Goal: Transaction & Acquisition: Purchase product/service

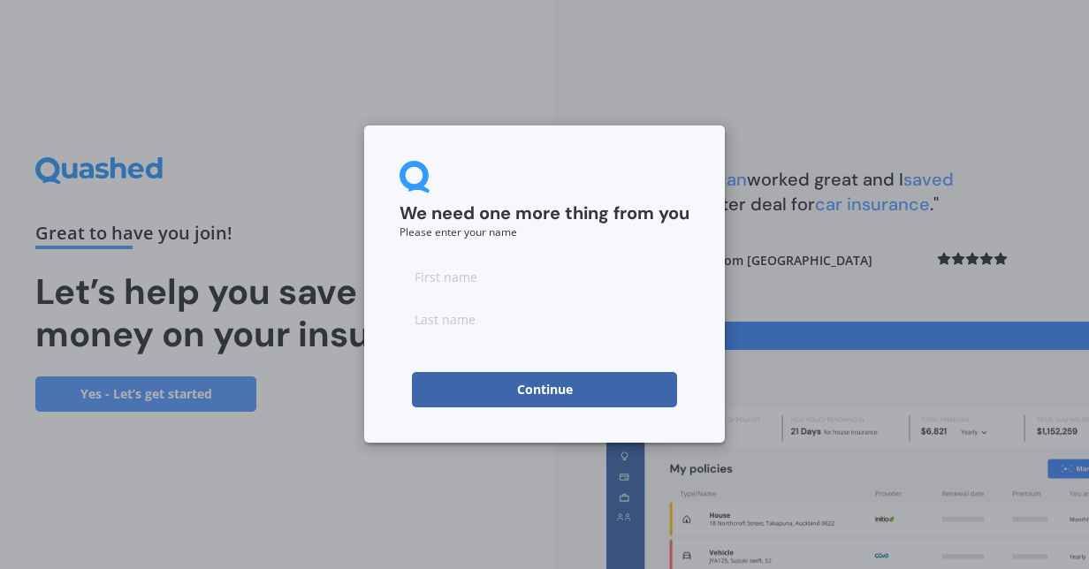
click at [513, 279] on input at bounding box center [545, 276] width 290 height 35
type input "[PERSON_NAME]"
click at [425, 316] on input at bounding box center [545, 318] width 290 height 35
type input "[PERSON_NAME]"
click at [481, 393] on button "Continue" at bounding box center [544, 389] width 265 height 35
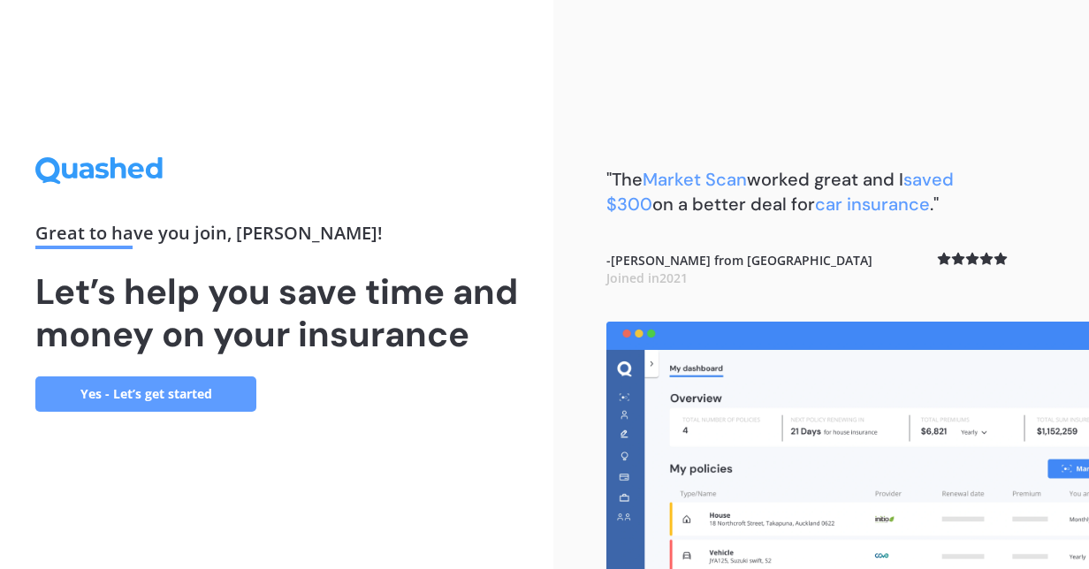
click at [175, 412] on link "Yes - Let’s get started" at bounding box center [145, 394] width 221 height 35
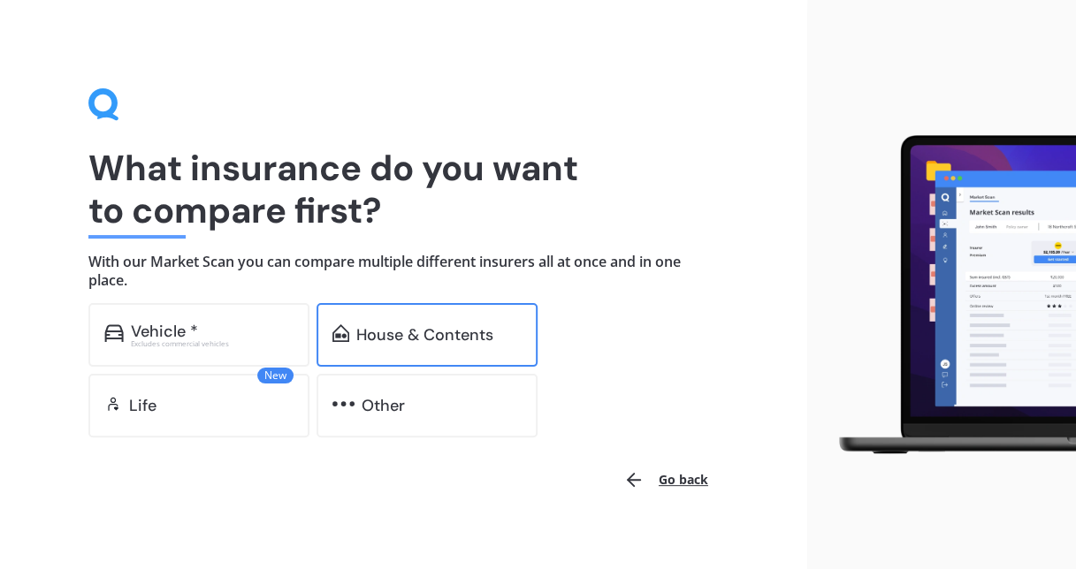
click at [355, 326] on div "House & Contents" at bounding box center [426, 335] width 221 height 64
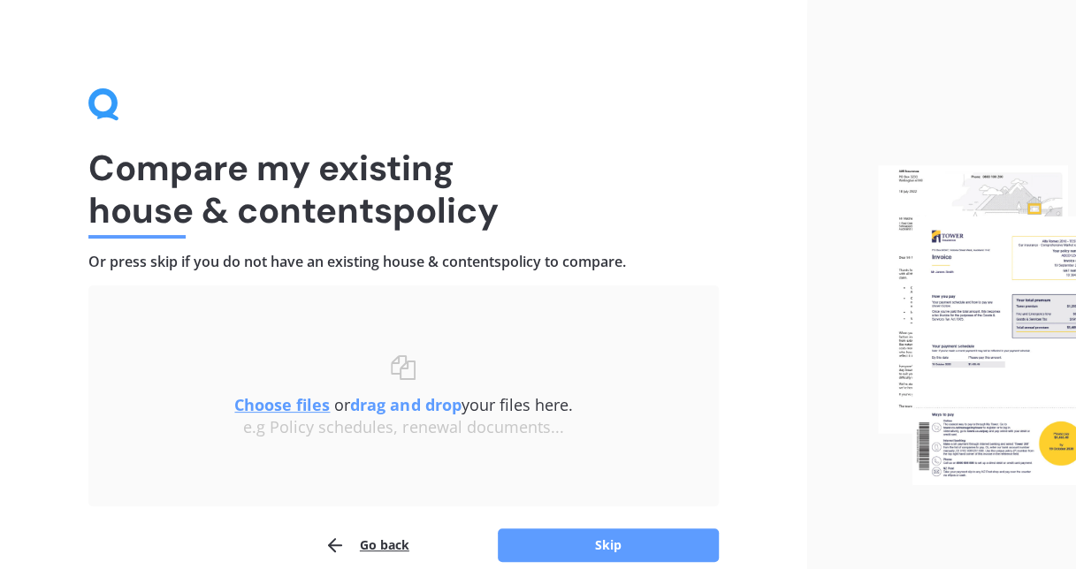
click at [375, 535] on button "Go back" at bounding box center [366, 545] width 85 height 35
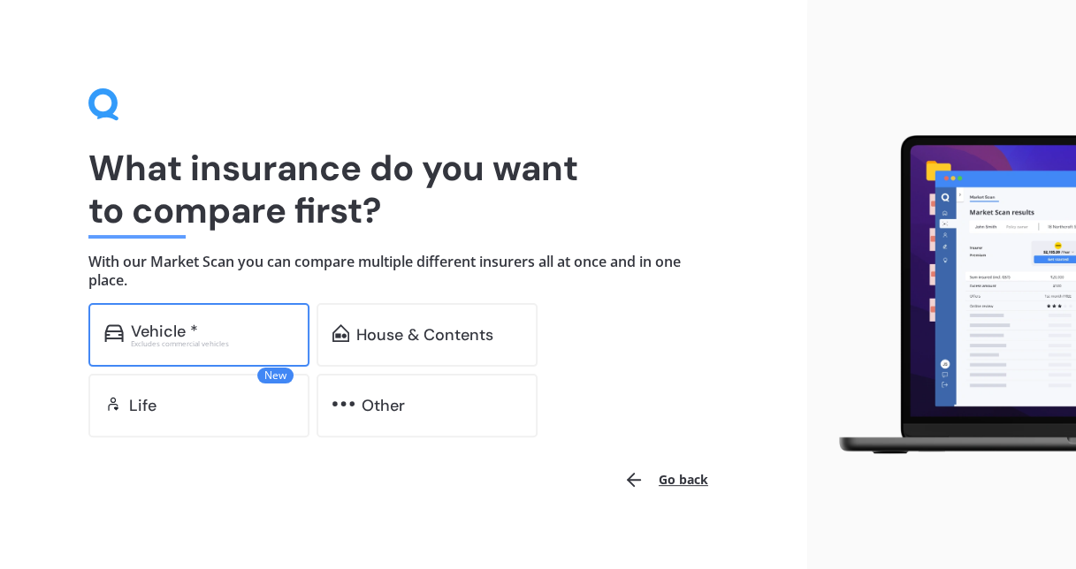
click at [275, 339] on div "Vehicle *" at bounding box center [212, 332] width 163 height 18
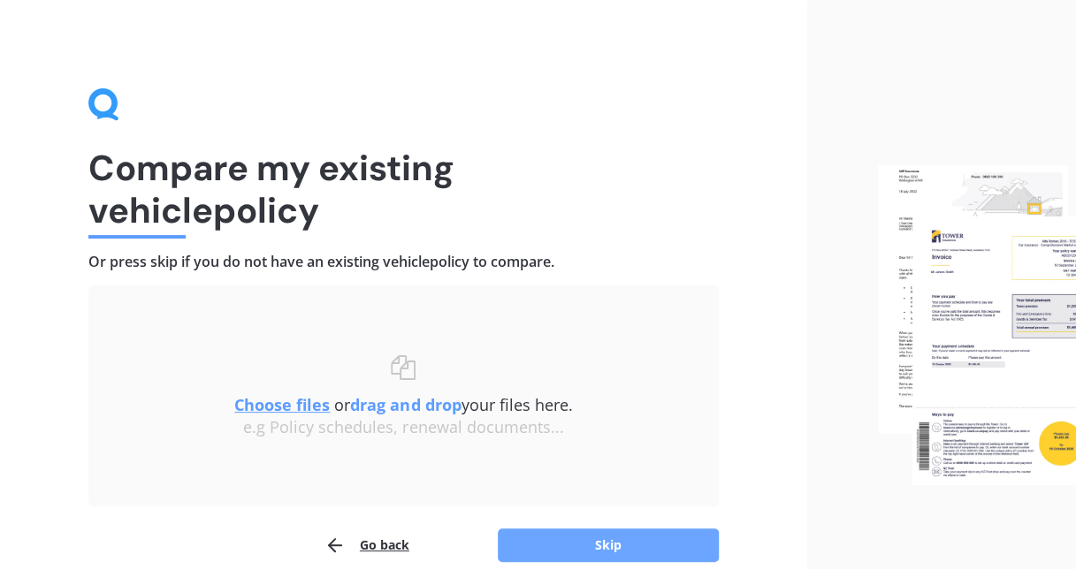
click at [606, 543] on button "Skip" at bounding box center [608, 546] width 221 height 34
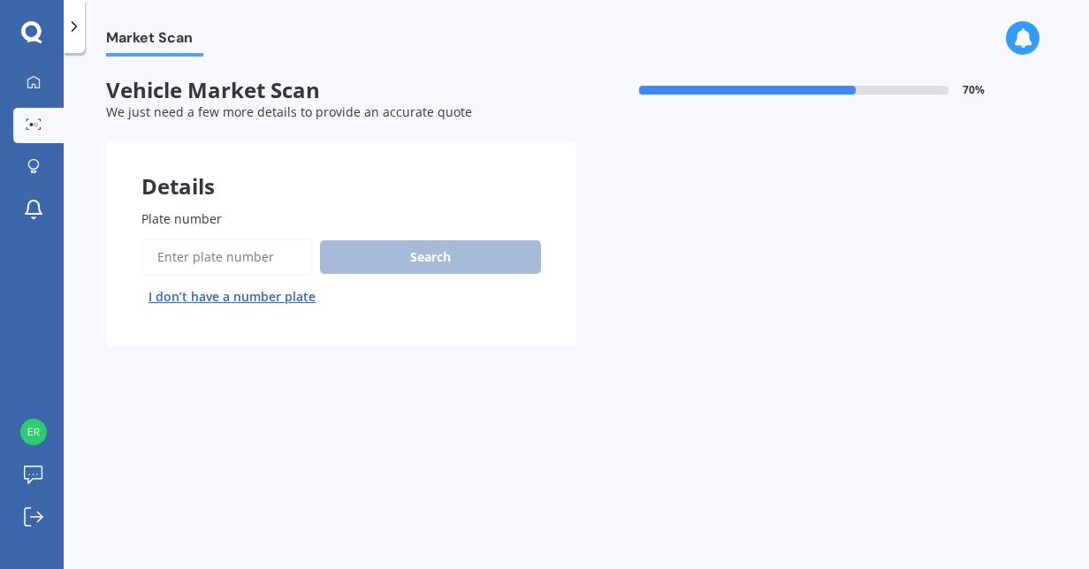
click at [246, 242] on input "Plate number" at bounding box center [227, 257] width 172 height 37
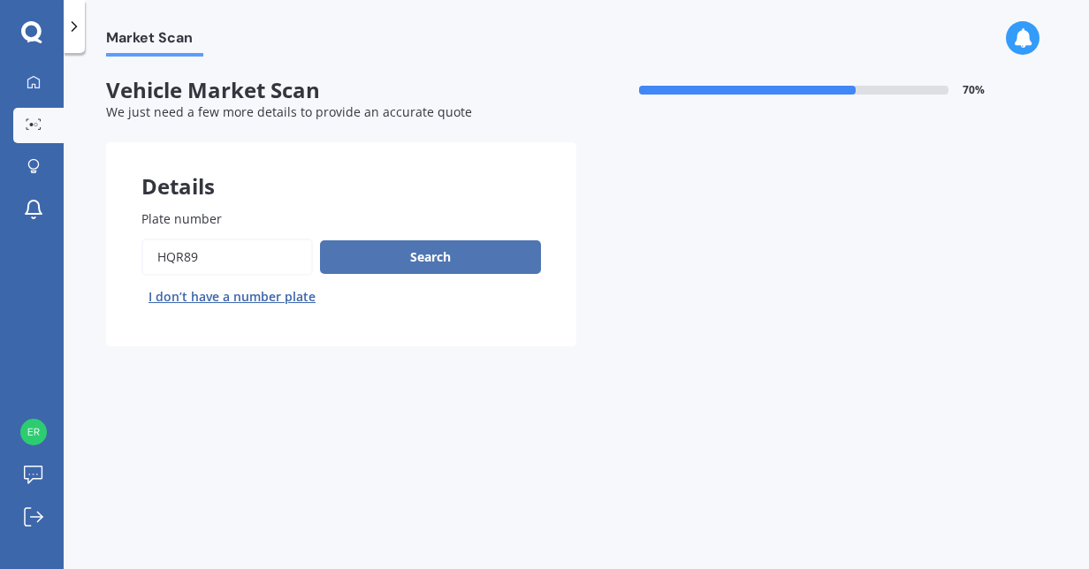
type input "HQR89"
click at [392, 263] on button "Search" at bounding box center [430, 257] width 221 height 34
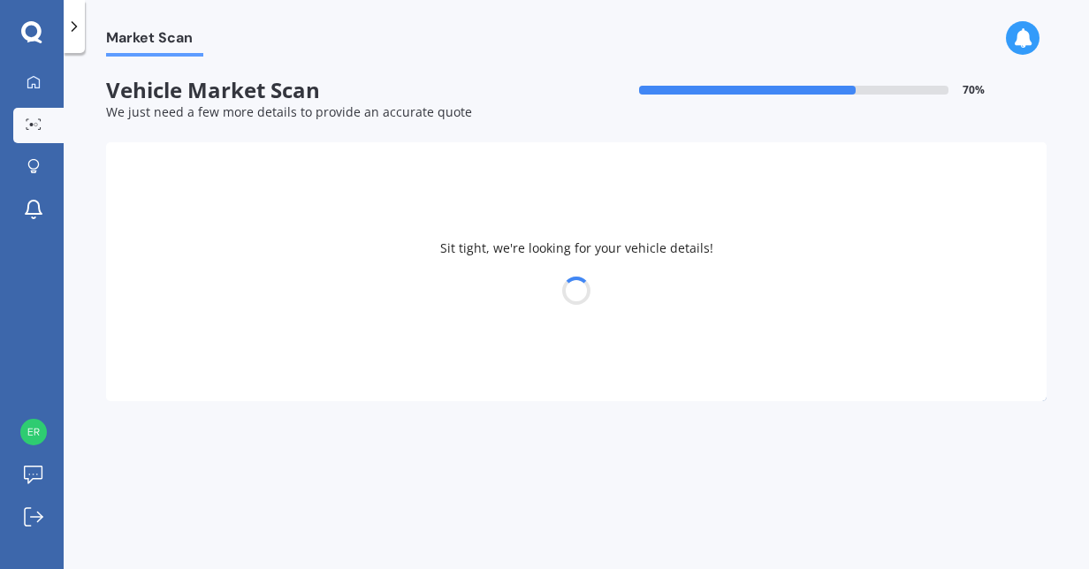
select select "KIA"
select select "SPORTAGE"
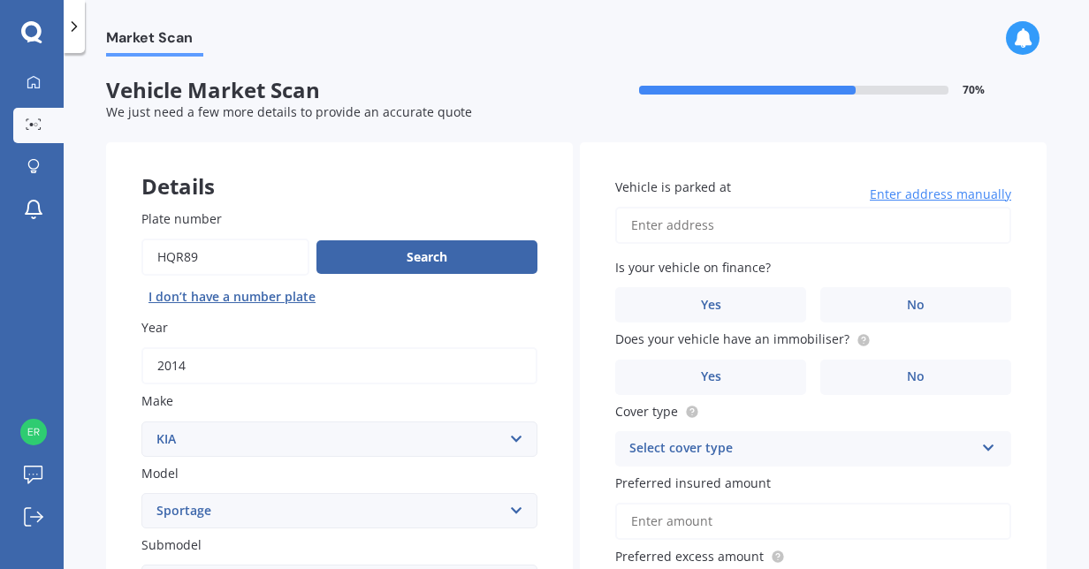
click at [741, 226] on input "Vehicle is parked at" at bounding box center [813, 225] width 396 height 37
click at [646, 225] on input "16 Somerset Street, Brooklands, New Plymouth 4310" at bounding box center [813, 225] width 396 height 37
type input "16 Somerset Street, Brooklands, New Plymouth 4310"
click at [910, 190] on span "Enter address manually" at bounding box center [940, 195] width 141 height 18
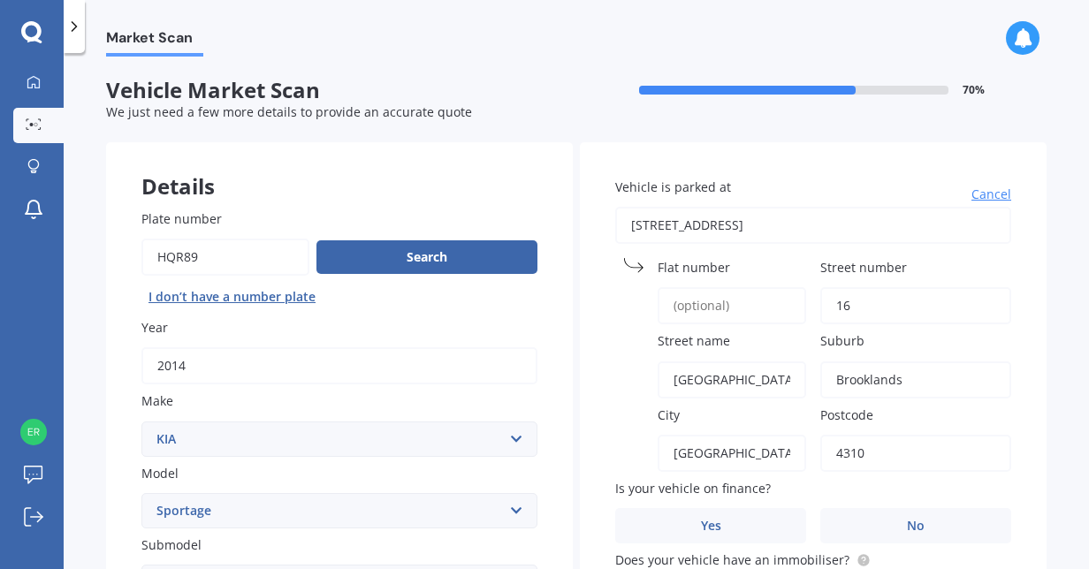
click at [859, 311] on input "16" at bounding box center [915, 305] width 191 height 37
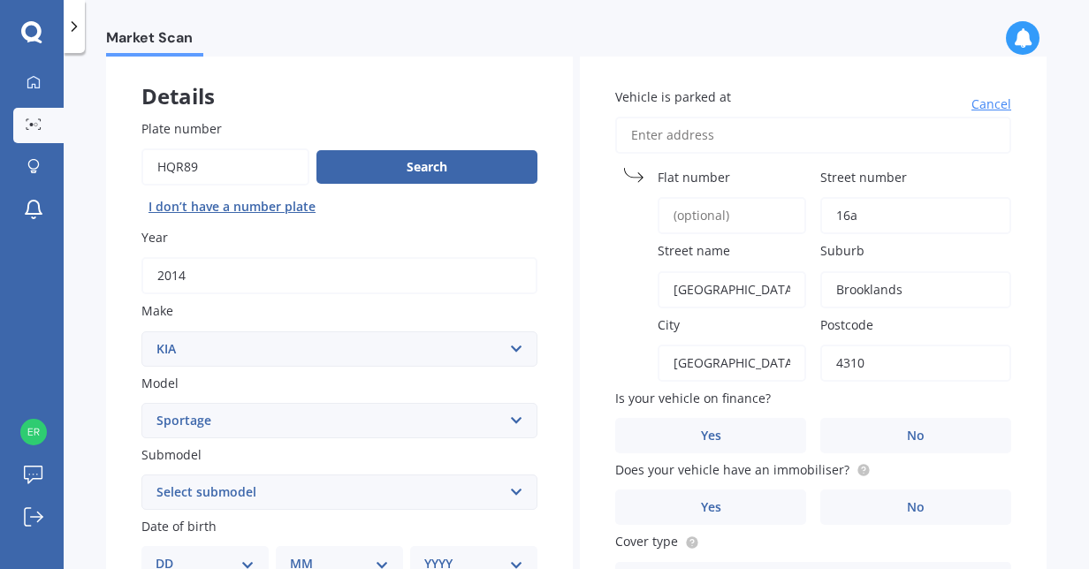
scroll to position [100, 0]
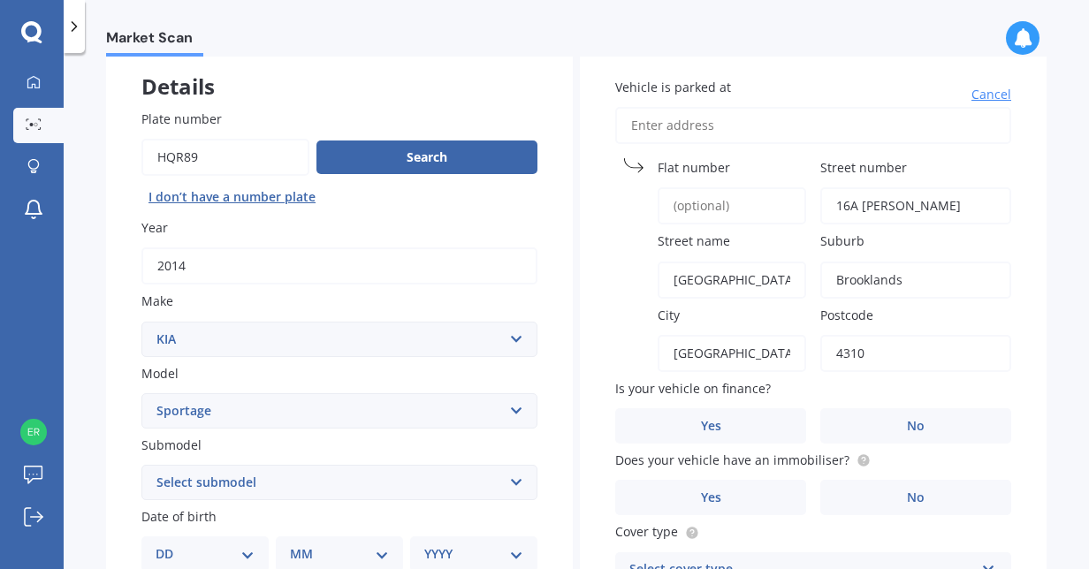
click at [904, 204] on input "16A Somers" at bounding box center [915, 205] width 191 height 37
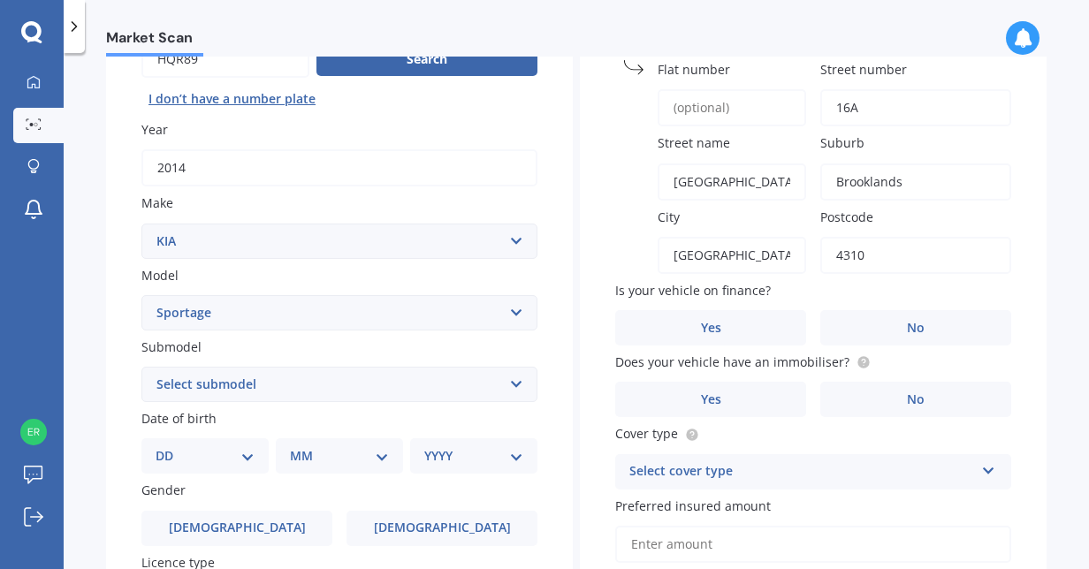
scroll to position [208, 0]
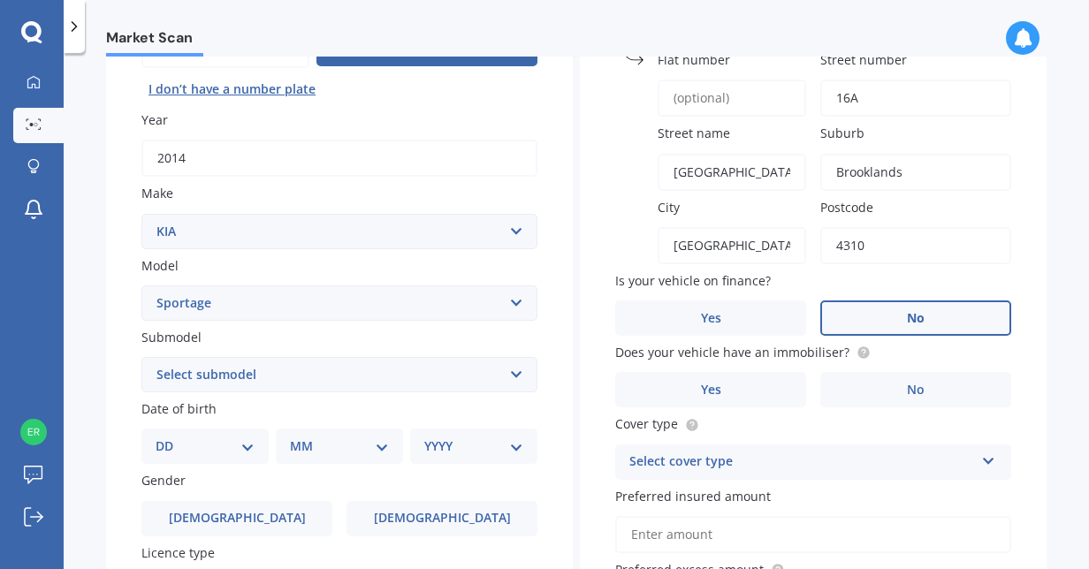
type input "16A"
click at [941, 313] on label "No" at bounding box center [915, 318] width 191 height 35
click at [0, 0] on input "No" at bounding box center [0, 0] width 0 height 0
click at [896, 388] on label "No" at bounding box center [915, 389] width 191 height 35
click at [0, 0] on input "No" at bounding box center [0, 0] width 0 height 0
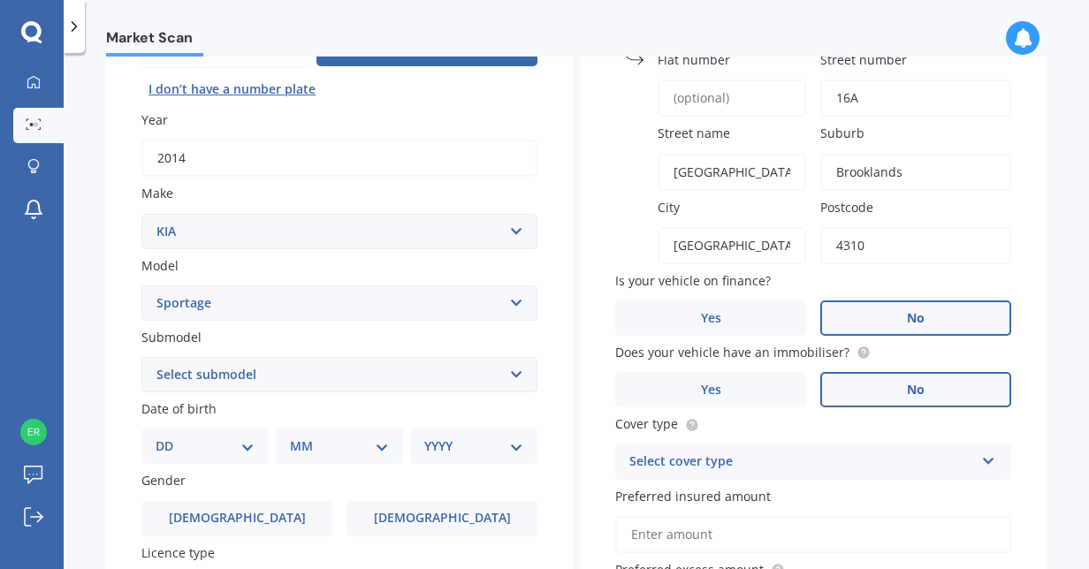
click at [838, 458] on div "Select cover type" at bounding box center [801, 462] width 345 height 21
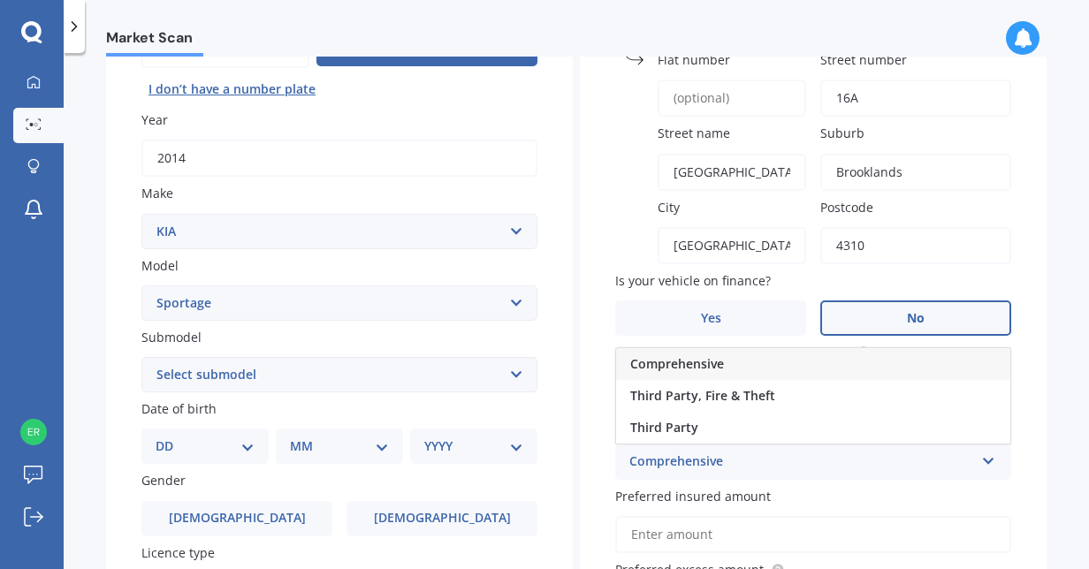
click at [806, 366] on div "Comprehensive" at bounding box center [813, 364] width 394 height 32
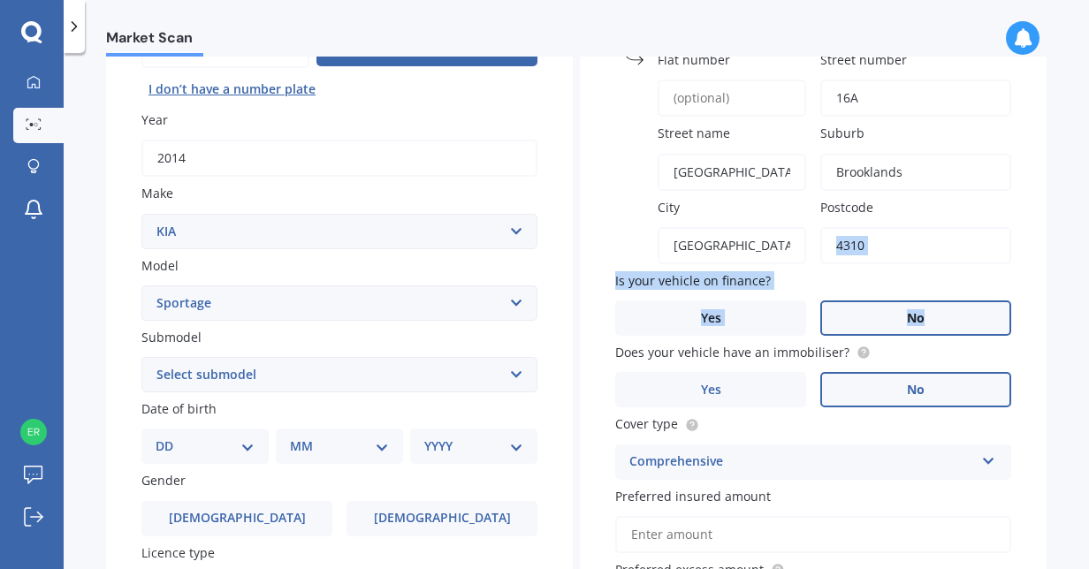
drag, startPoint x: 1079, startPoint y: 258, endPoint x: 1077, endPoint y: 287, distance: 29.2
click at [1077, 287] on div "Market Scan Vehicle Market Scan 70 % We just need a few more details to provide…" at bounding box center [577, 315] width 1026 height 516
click at [186, 377] on select "Select submodel (All other) 2.0 4WD Petrol 2.0 EX Diesel 2.0 LX Diesel 2.4 EX A…" at bounding box center [339, 374] width 396 height 35
click at [203, 451] on select "DD 01 02 03 04 05 06 07 08 09 10 11 12 13 14 15 16 17 18 19 20 21 22 23 24 25 2…" at bounding box center [205, 446] width 99 height 19
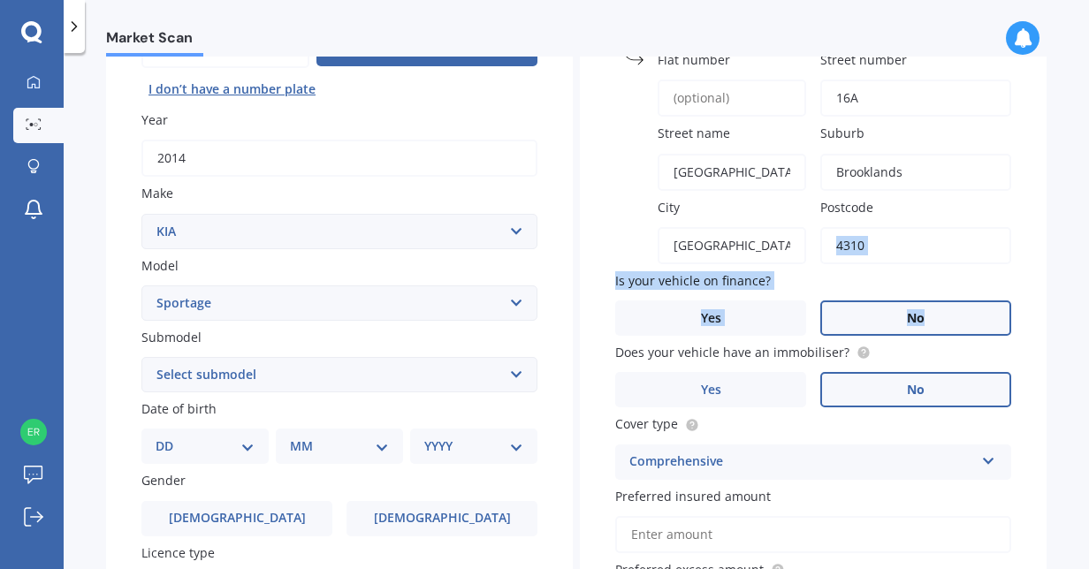
select select "22"
click at [170, 439] on select "DD 01 02 03 04 05 06 07 08 09 10 11 12 13 14 15 16 17 18 19 20 21 22 23 24 25 2…" at bounding box center [205, 446] width 99 height 19
click at [313, 456] on select "MM 01 02 03 04 05 06 07 08 09 10 11 12" at bounding box center [343, 446] width 92 height 19
select select "01"
click at [297, 439] on select "MM 01 02 03 04 05 06 07 08 09 10 11 12" at bounding box center [343, 446] width 92 height 19
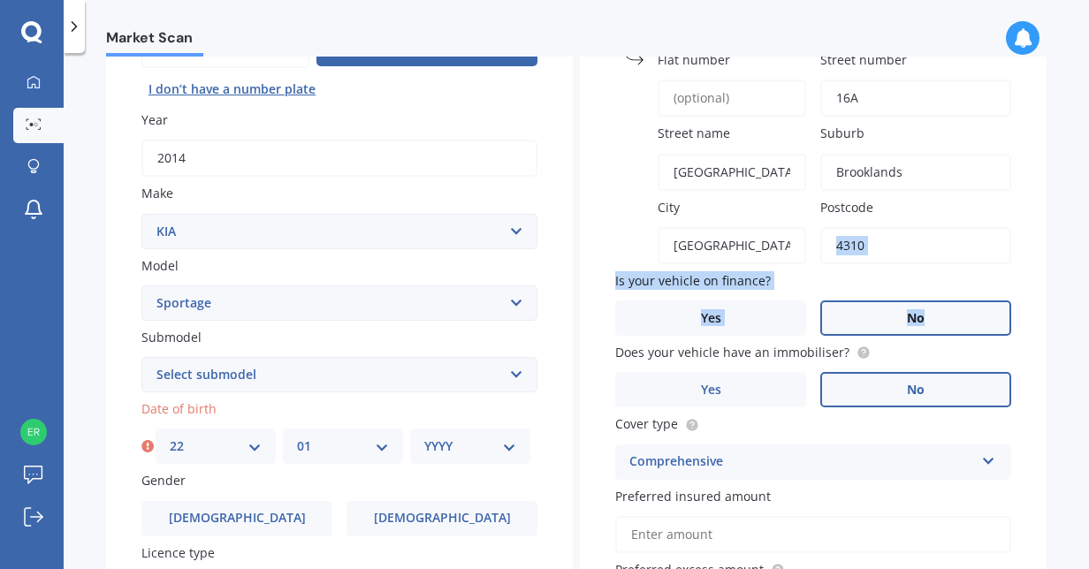
click at [426, 453] on select "YYYY 2025 2024 2023 2022 2021 2020 2019 2018 2017 2016 2015 2014 2013 2012 2011…" at bounding box center [470, 446] width 92 height 19
select select "1979"
click at [424, 439] on select "YYYY 2025 2024 2023 2022 2021 2020 2019 2018 2017 2016 2015 2014 2013 2012 2011…" at bounding box center [470, 446] width 92 height 19
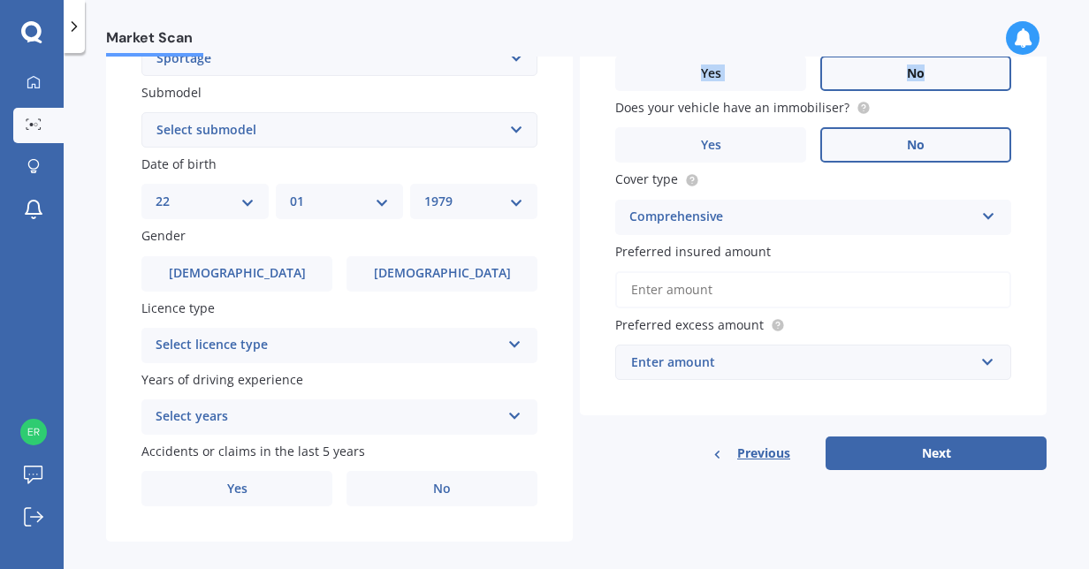
scroll to position [456, 0]
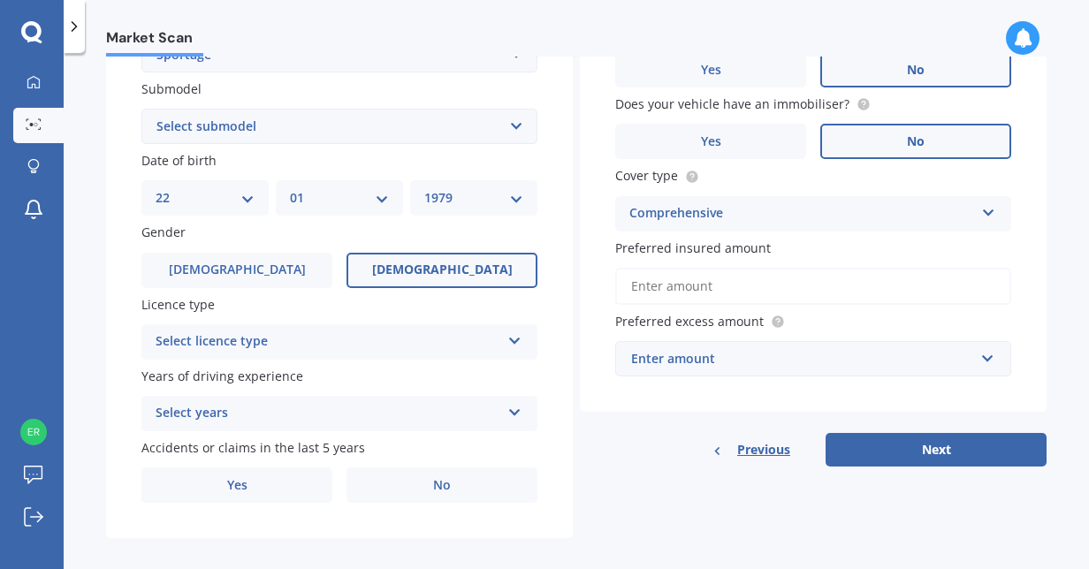
click at [415, 256] on label "Female" at bounding box center [442, 270] width 191 height 35
click at [0, 0] on input "Female" at bounding box center [0, 0] width 0 height 0
click at [377, 344] on div "Select licence type" at bounding box center [328, 342] width 345 height 21
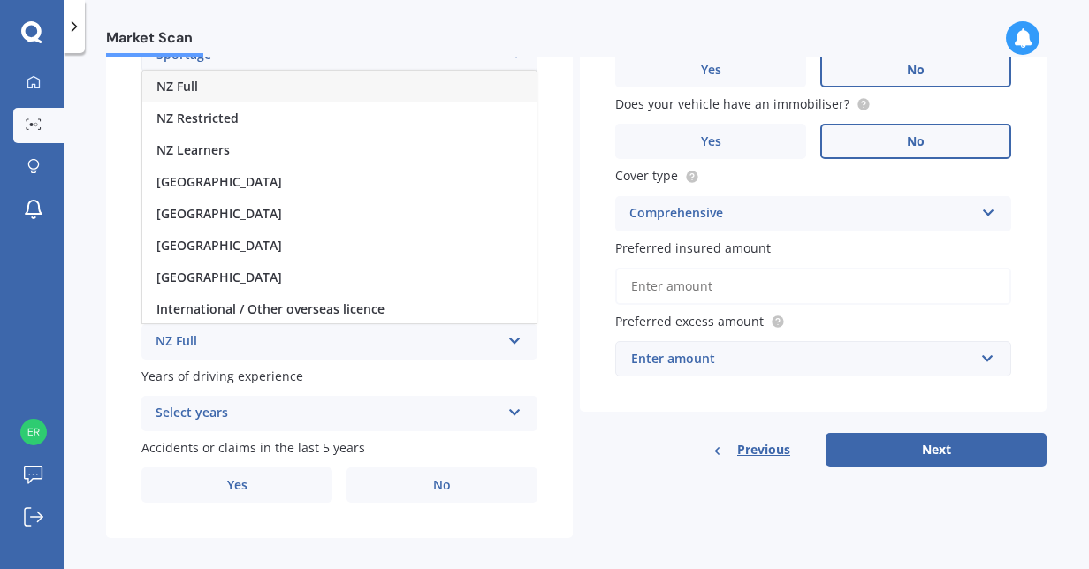
click at [281, 89] on div "NZ Full" at bounding box center [339, 87] width 394 height 32
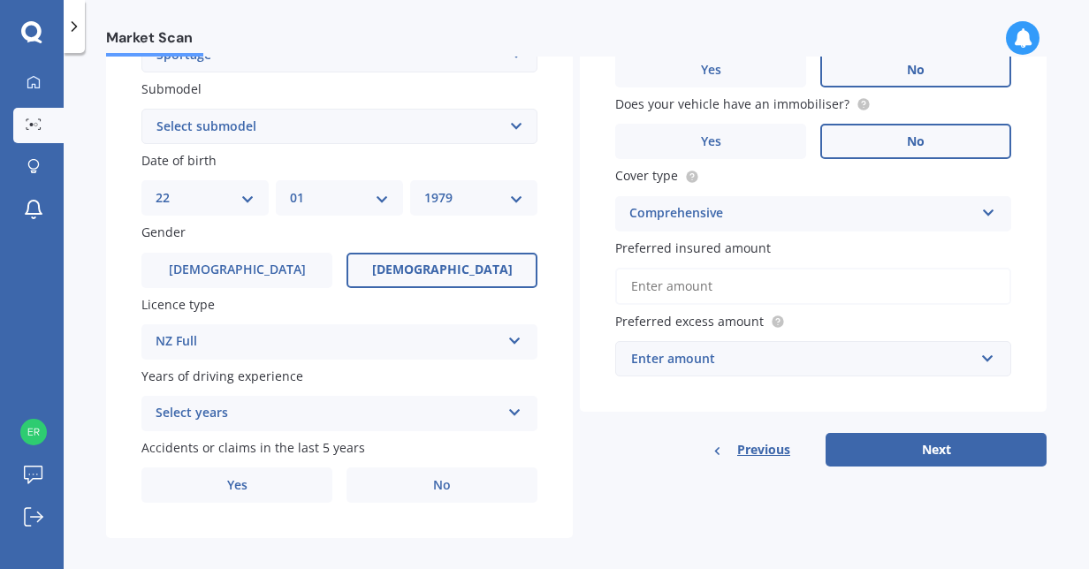
click at [315, 416] on div "Select years" at bounding box center [328, 413] width 345 height 21
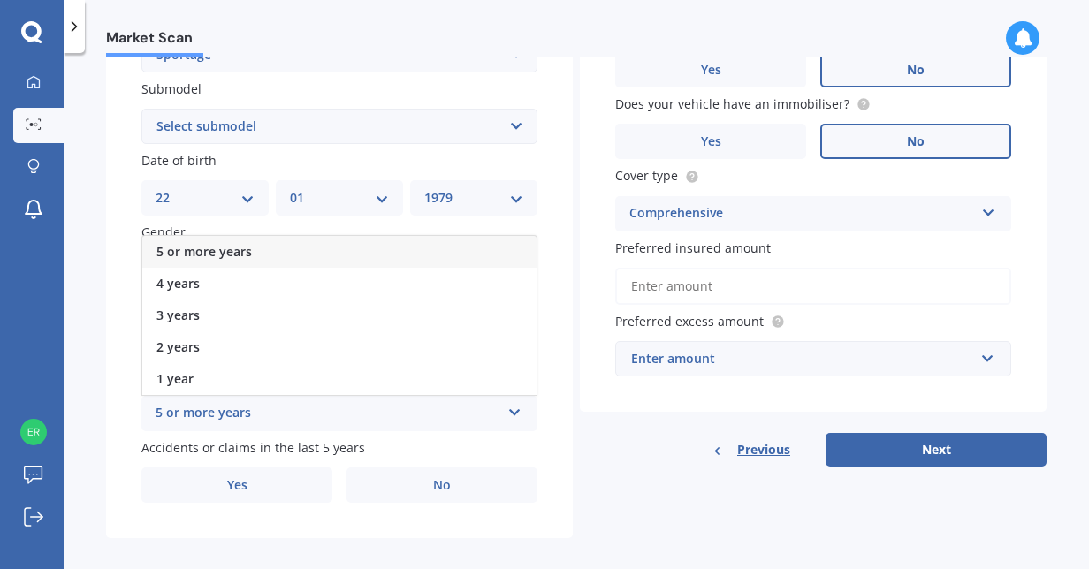
click at [325, 251] on div "5 or more years" at bounding box center [339, 252] width 394 height 32
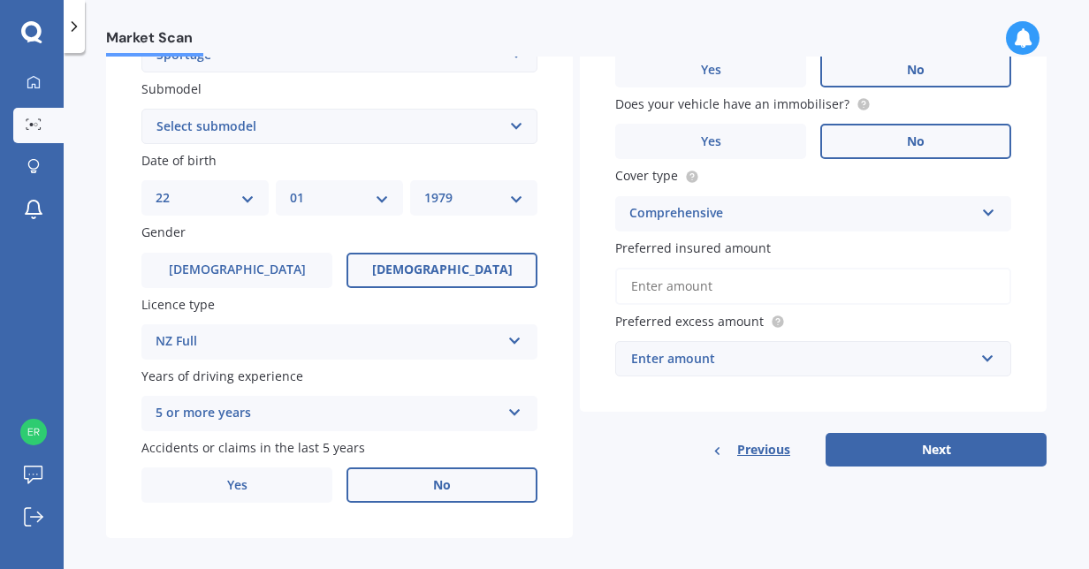
click at [393, 492] on label "No" at bounding box center [442, 485] width 191 height 35
click at [0, 0] on input "No" at bounding box center [0, 0] width 0 height 0
click at [755, 363] on div "Enter amount" at bounding box center [802, 358] width 343 height 19
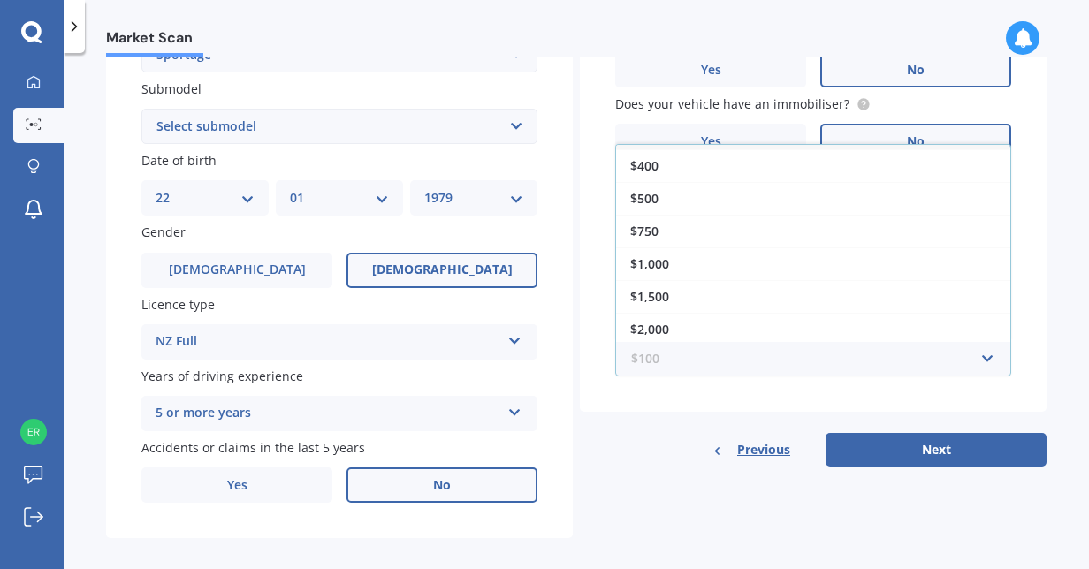
scroll to position [0, 0]
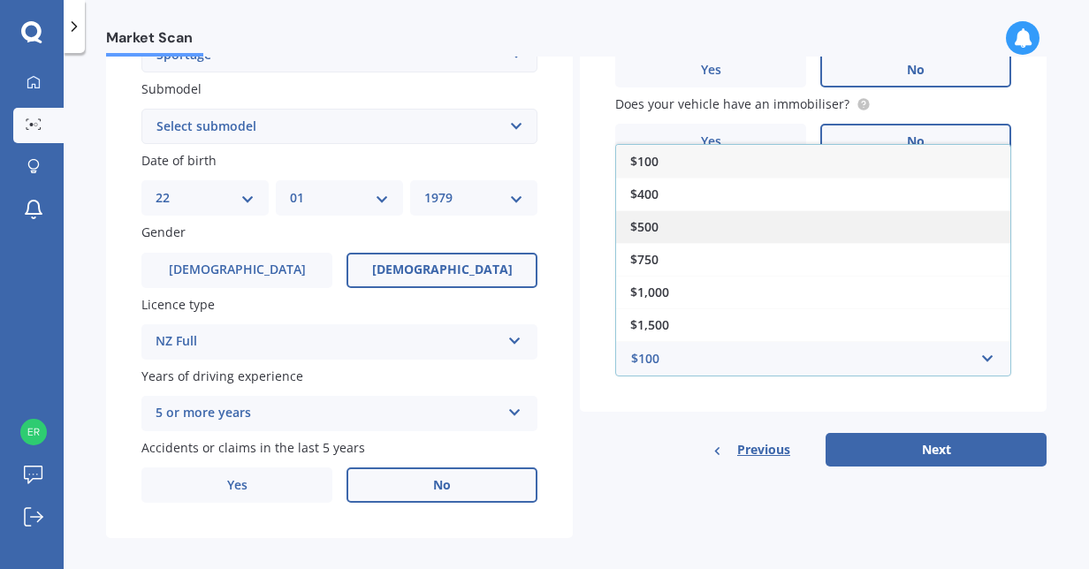
click at [768, 217] on div "$500" at bounding box center [813, 226] width 394 height 33
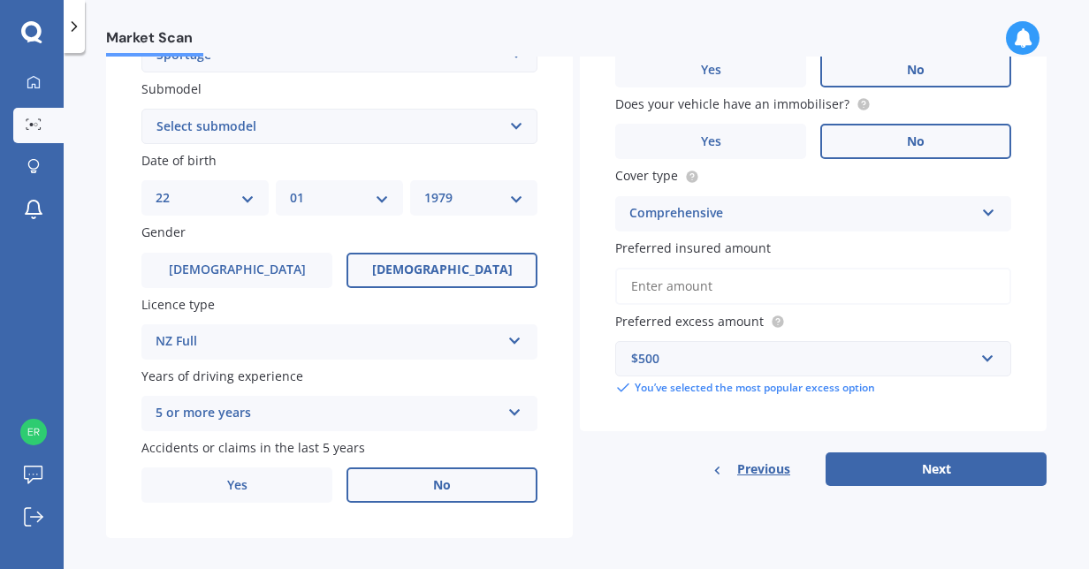
click at [857, 282] on input "Preferred insured amount" at bounding box center [813, 286] width 396 height 37
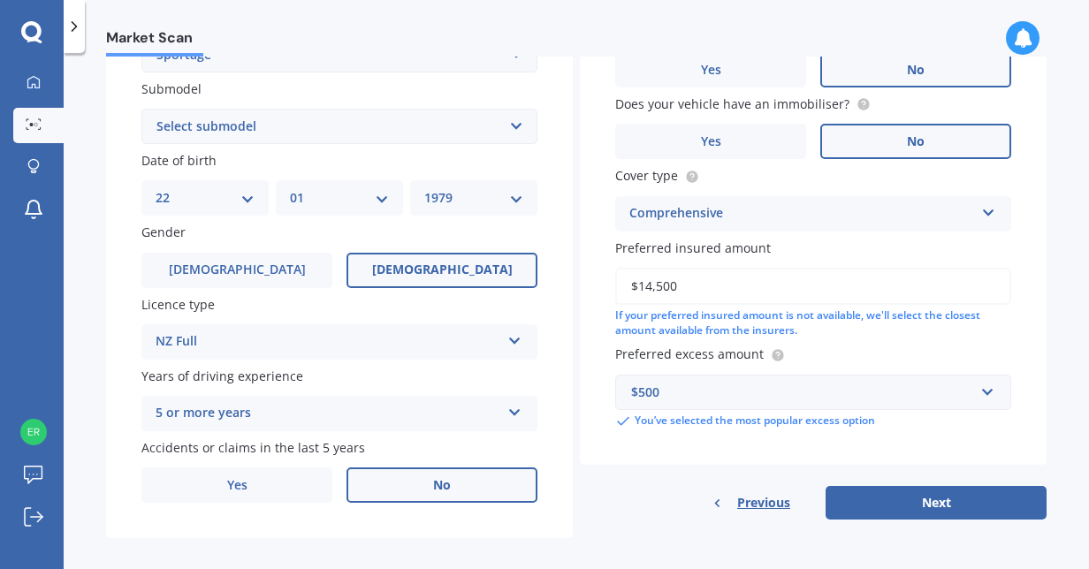
type input "$14,500"
click at [951, 332] on div "If your preferred insured amount is not available, we'll select the closest amo…" at bounding box center [813, 324] width 396 height 30
click at [898, 500] on button "Next" at bounding box center [936, 503] width 221 height 34
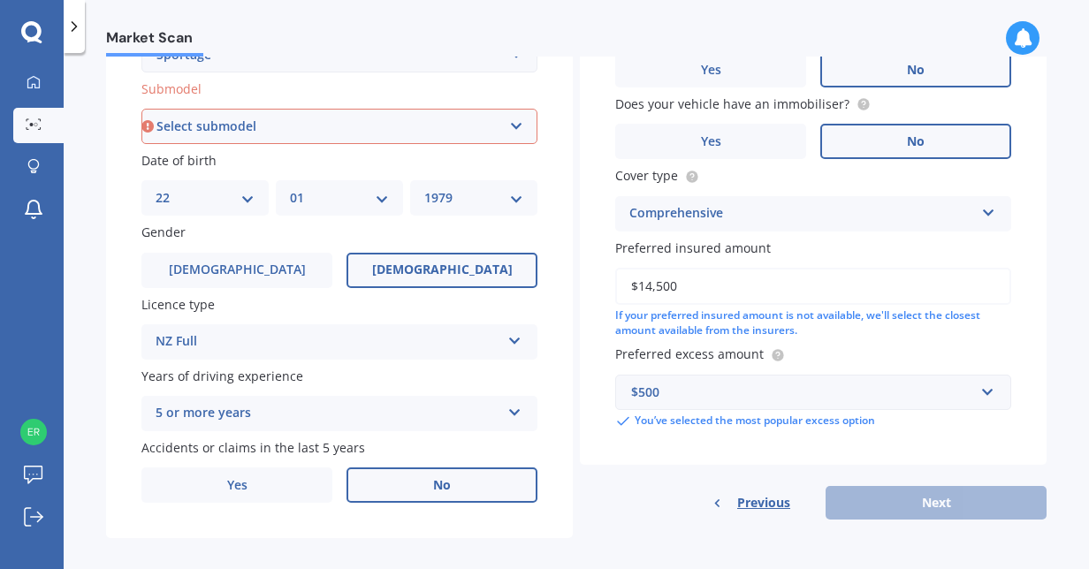
click at [509, 130] on select "Select submodel (All other) 2.0 4WD Petrol 2.0 EX Diesel 2.0 LX Diesel 2.4 EX A…" at bounding box center [339, 126] width 396 height 35
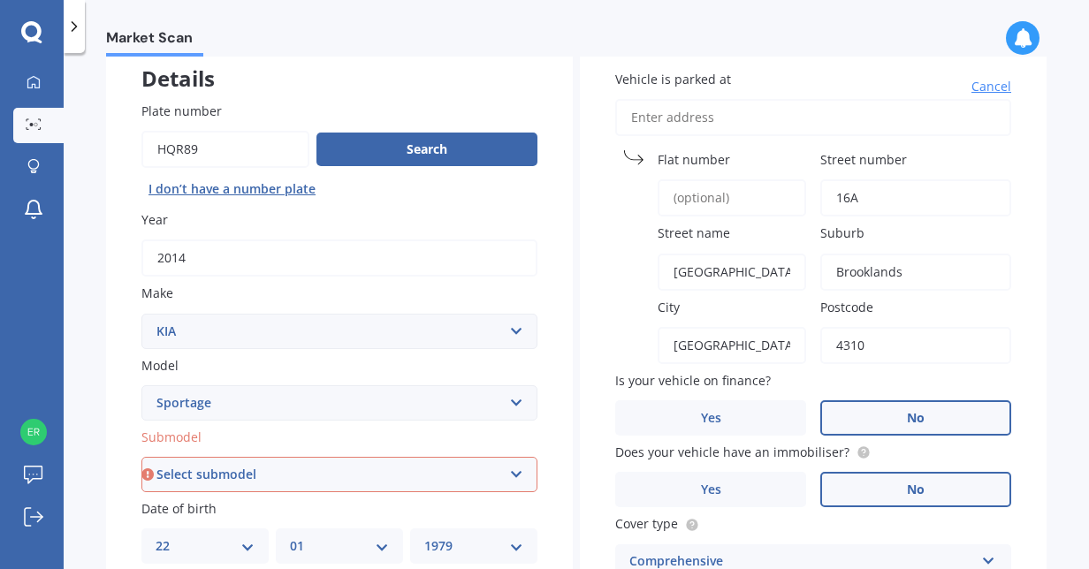
scroll to position [112, 0]
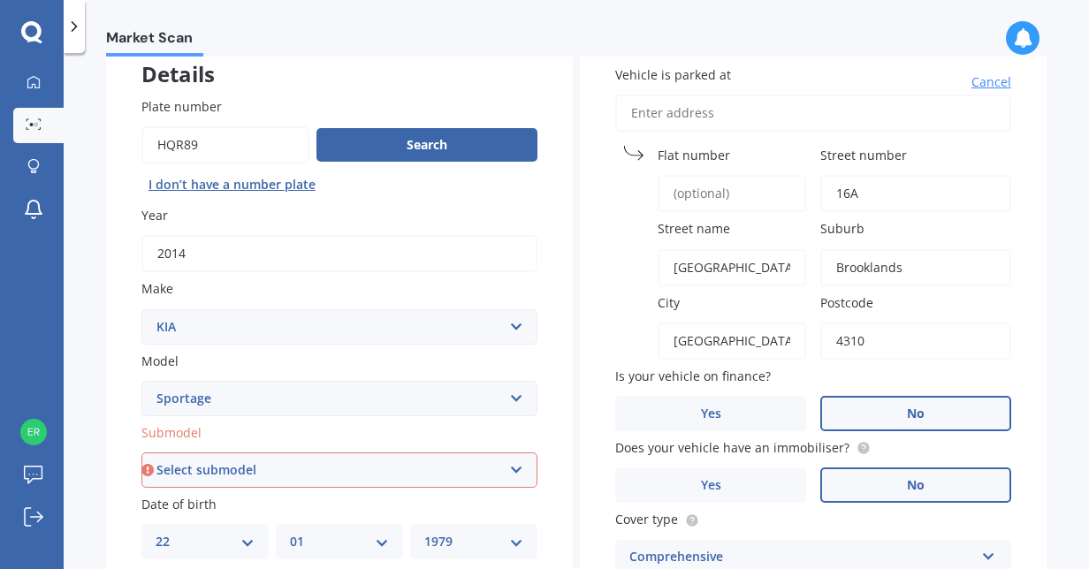
click at [390, 486] on select "Select submodel (All other) 2.0 4WD Petrol 2.0 EX Diesel 2.0 LX Diesel 2.4 EX A…" at bounding box center [339, 470] width 396 height 35
click at [141, 454] on select "Select submodel (All other) 2.0 4WD Petrol 2.0 EX Diesel 2.0 LX Diesel 2.4 EX A…" at bounding box center [339, 470] width 396 height 35
click at [369, 469] on select "Select submodel (All other) 2.0 4WD Petrol 2.0 EX Diesel 2.0 LX Diesel 2.4 EX A…" at bounding box center [339, 470] width 396 height 35
select select "2.0 4WD PETROL"
click at [141, 454] on select "Select submodel (All other) 2.0 4WD Petrol 2.0 EX Diesel 2.0 LX Diesel 2.4 EX A…" at bounding box center [339, 470] width 396 height 35
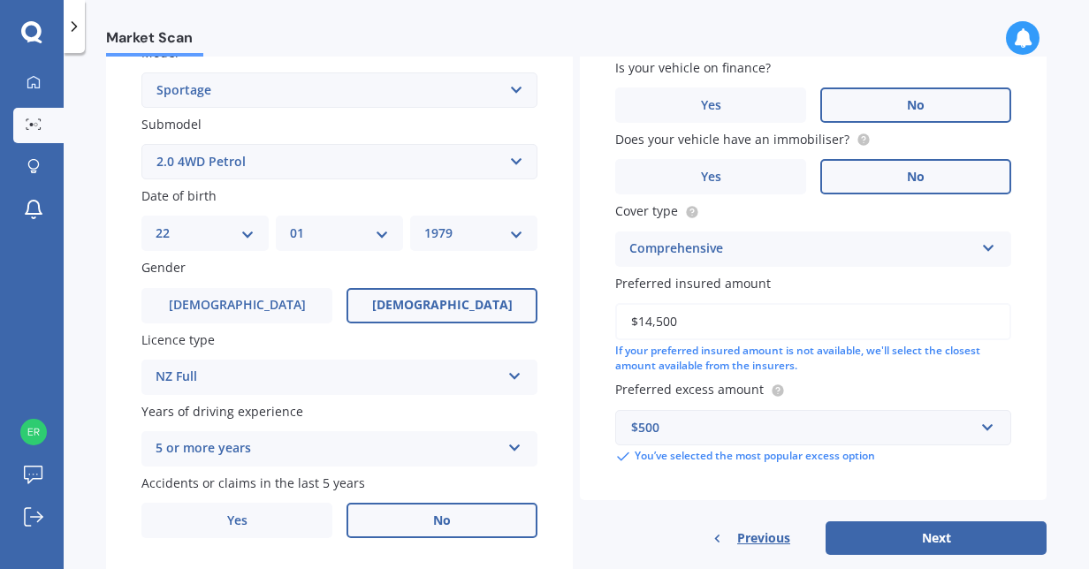
scroll to position [474, 0]
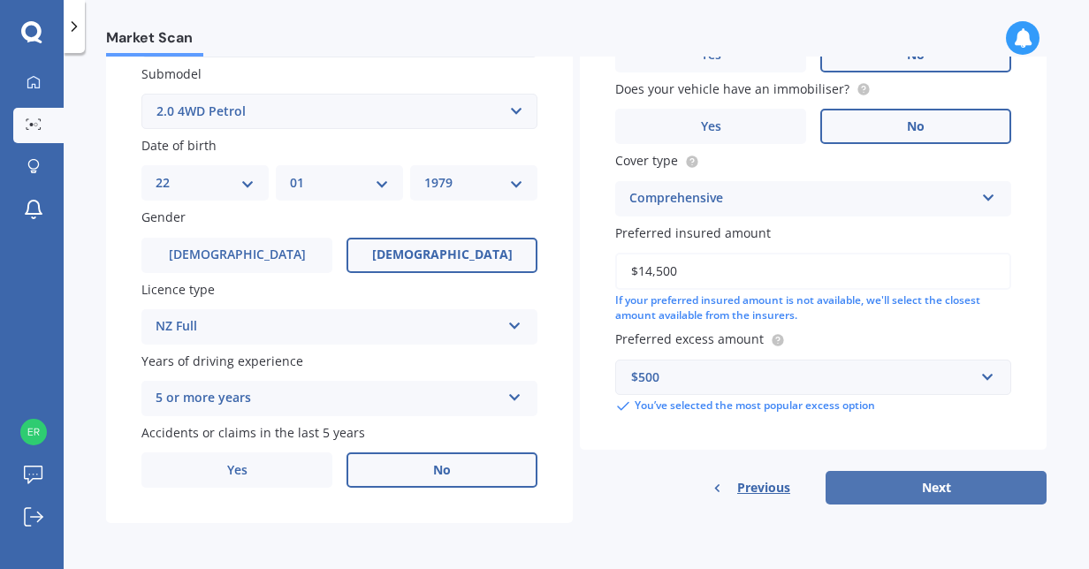
click at [972, 484] on button "Next" at bounding box center [936, 488] width 221 height 34
select select "22"
select select "01"
select select "1979"
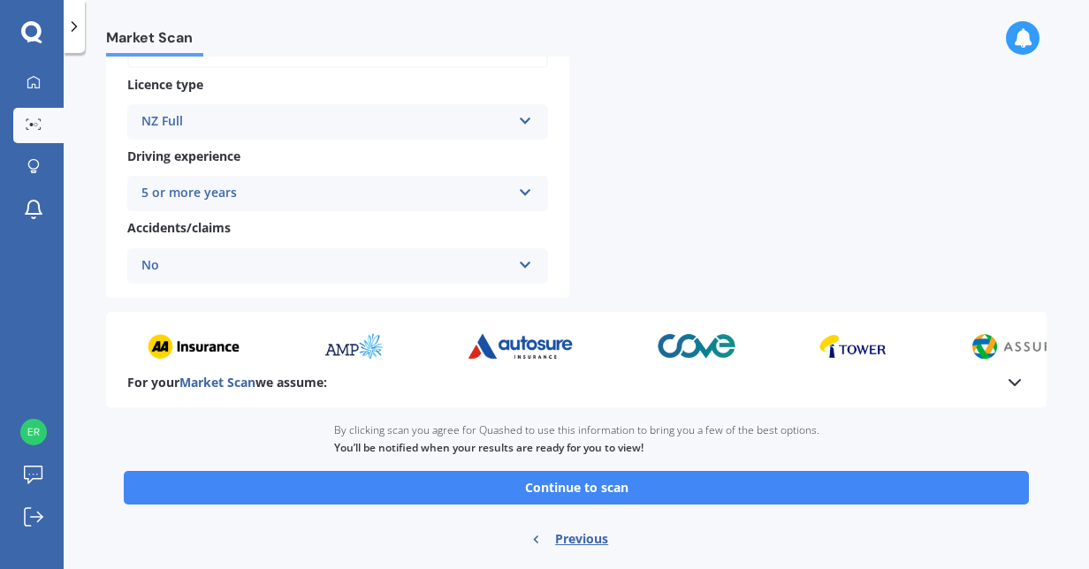
scroll to position [693, 0]
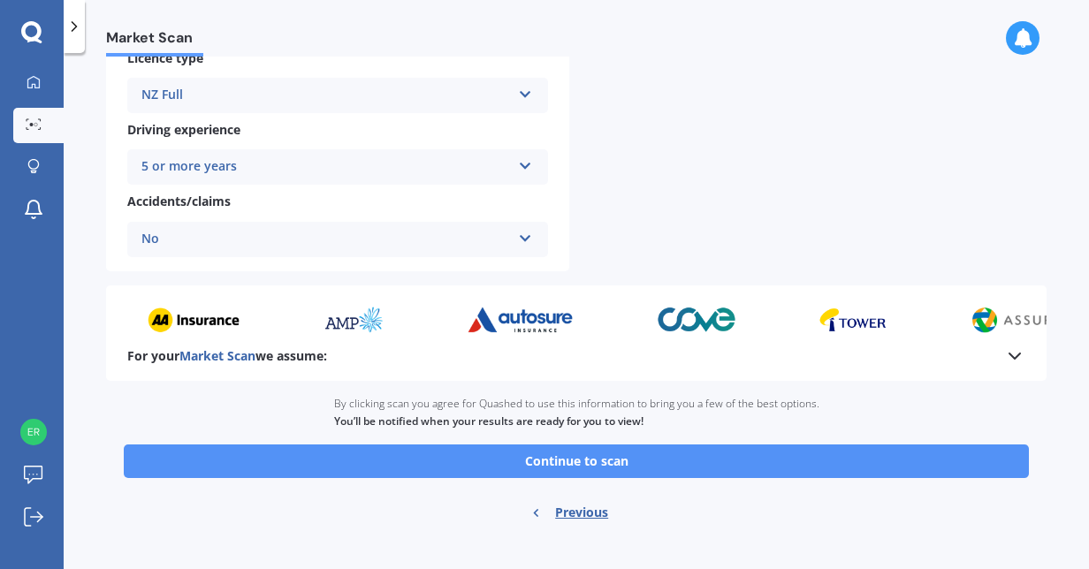
click at [732, 461] on button "Continue to scan" at bounding box center [576, 462] width 905 height 34
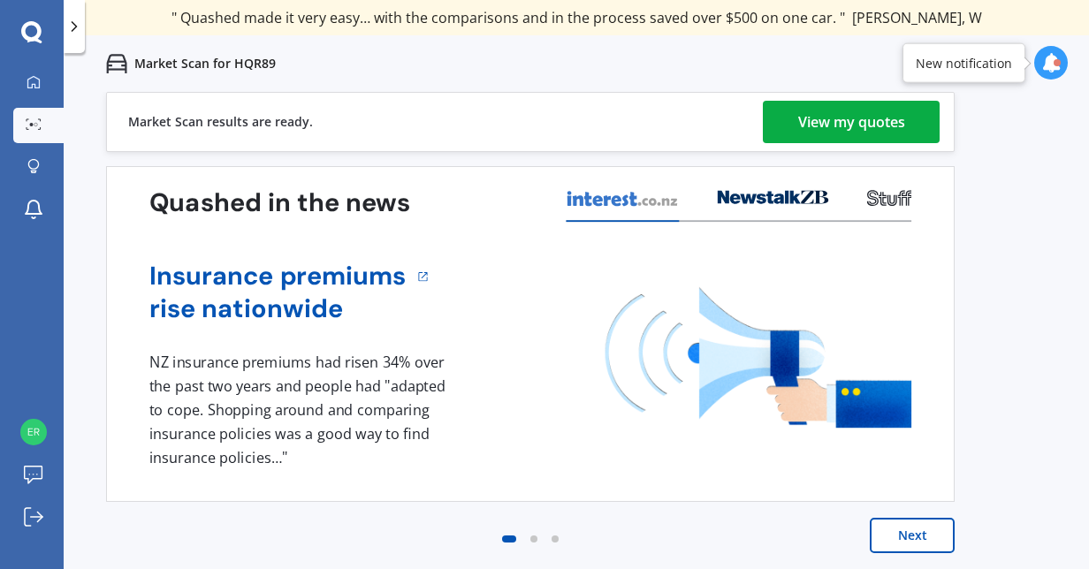
click at [812, 117] on div "View my quotes" at bounding box center [851, 122] width 107 height 42
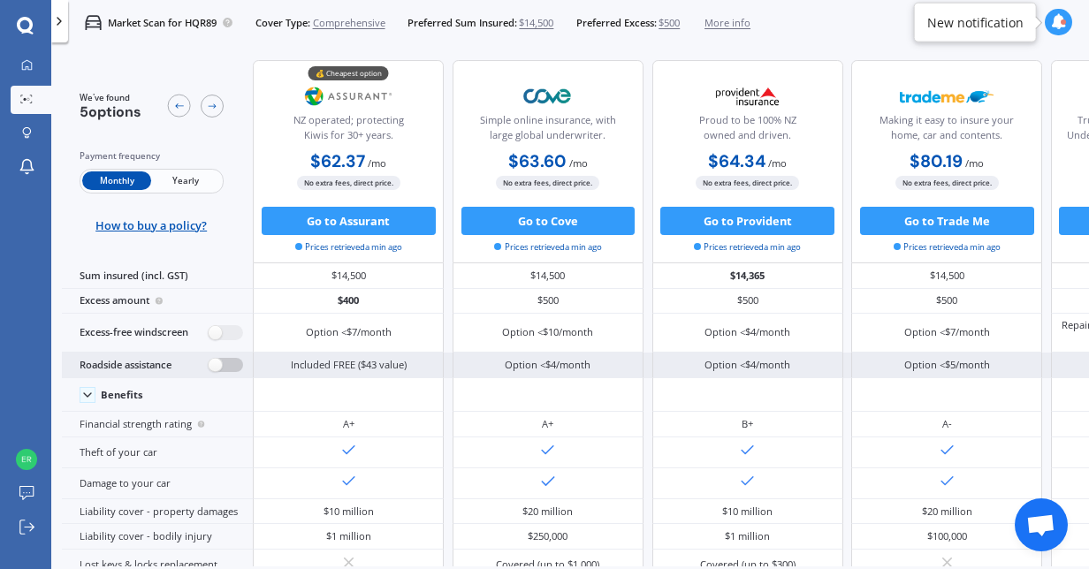
click at [228, 362] on label at bounding box center [226, 365] width 34 height 15
radio input "true"
